Goal: Task Accomplishment & Management: Manage account settings

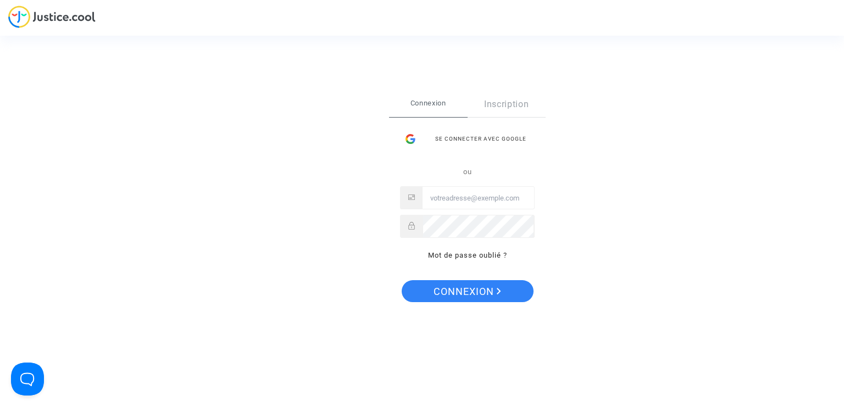
type input "[EMAIL_ADDRESS][DOMAIN_NAME]"
click at [461, 297] on span "Connexion" at bounding box center [467, 291] width 68 height 23
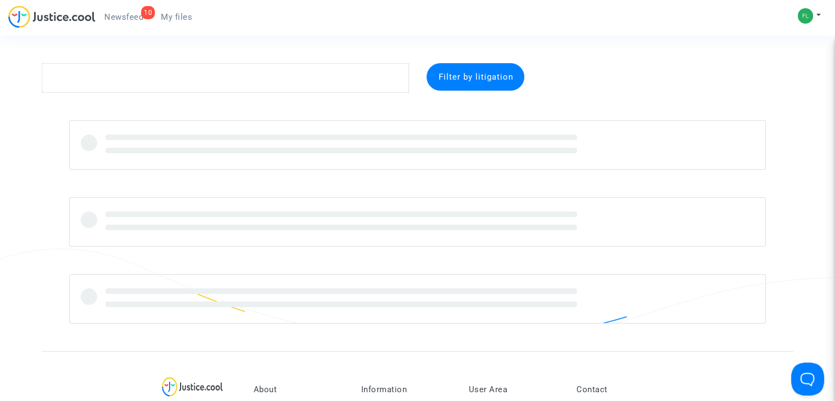
click at [129, 17] on span "Newsfeed" at bounding box center [123, 17] width 39 height 10
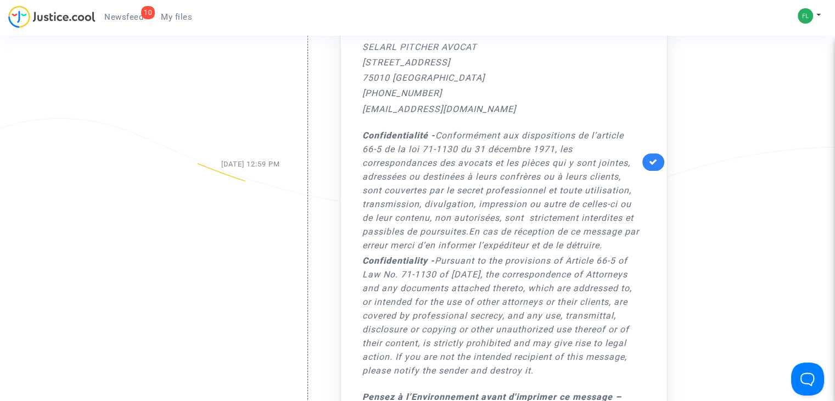
scroll to position [376, 0]
